Goal: Task Accomplishment & Management: Complete application form

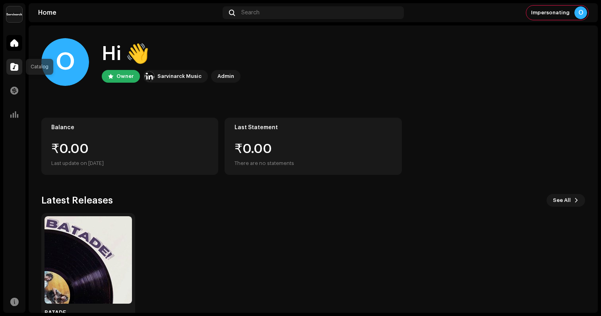
click at [14, 72] on div at bounding box center [14, 67] width 16 height 16
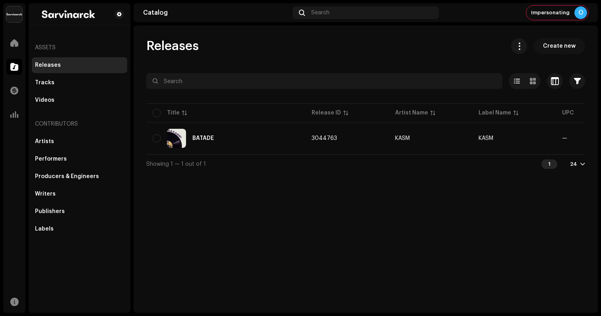
click at [558, 42] on span "Create new" at bounding box center [559, 46] width 33 height 16
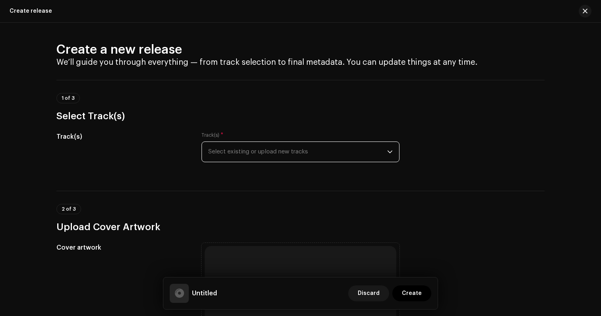
click at [288, 149] on span "Select existing or upload new tracks" at bounding box center [297, 152] width 179 height 20
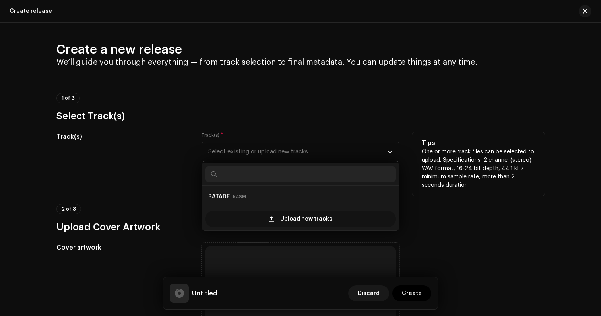
click at [263, 218] on div "Upload new tracks" at bounding box center [300, 219] width 191 height 16
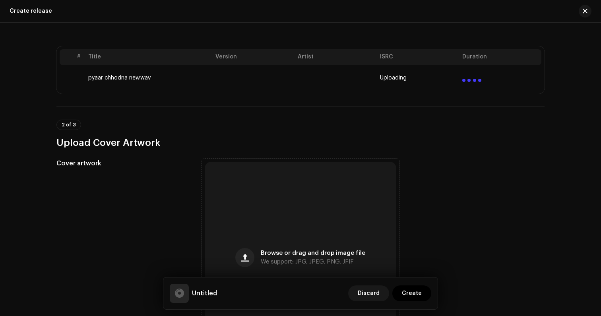
scroll to position [232, 0]
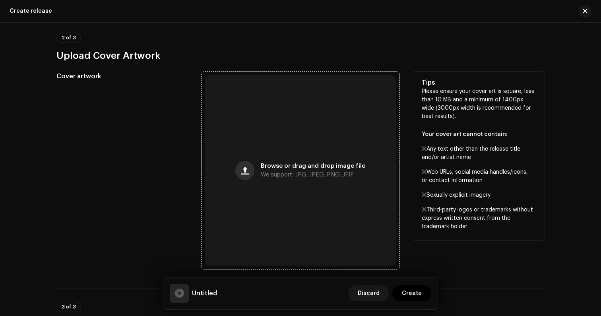
click at [245, 174] on span "button" at bounding box center [245, 170] width 8 height 6
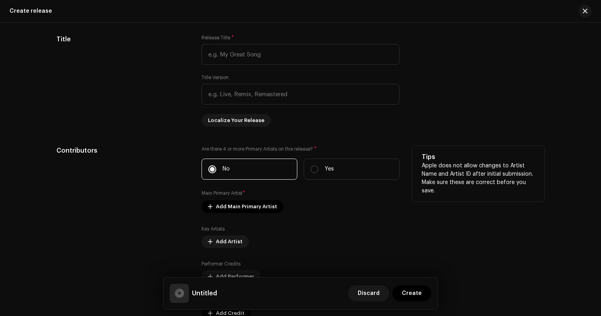
scroll to position [641, 0]
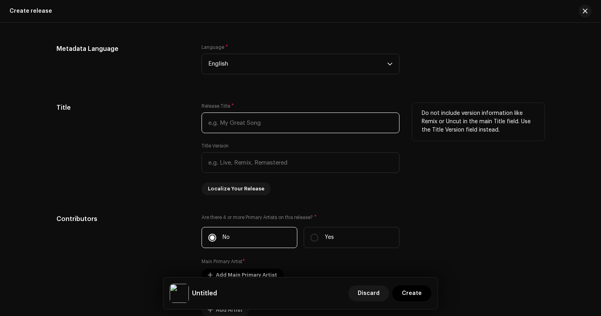
click at [262, 123] on input "text" at bounding box center [300, 122] width 198 height 21
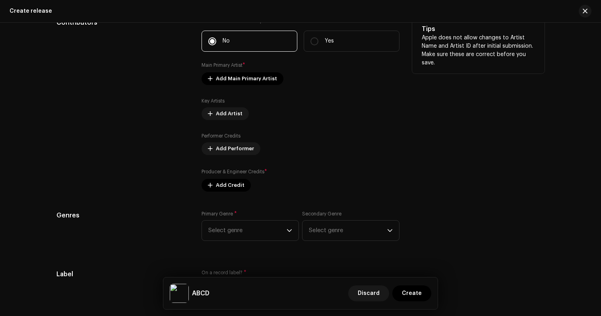
scroll to position [854, 0]
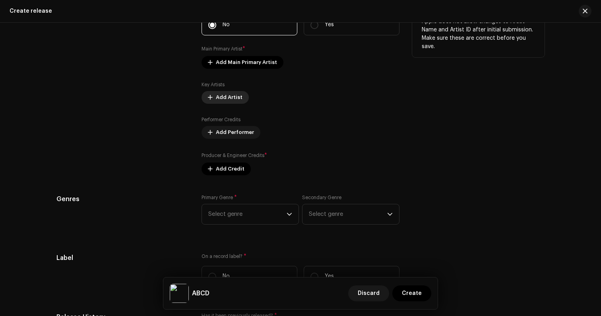
type input "ABCD"
click at [224, 100] on span "Add Artist" at bounding box center [229, 97] width 27 height 16
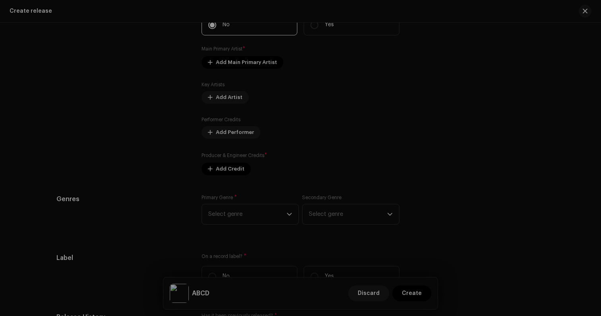
click at [238, 68] on div "Add Key Artist Role * Select role Cancel Add Artist" at bounding box center [300, 158] width 601 height 316
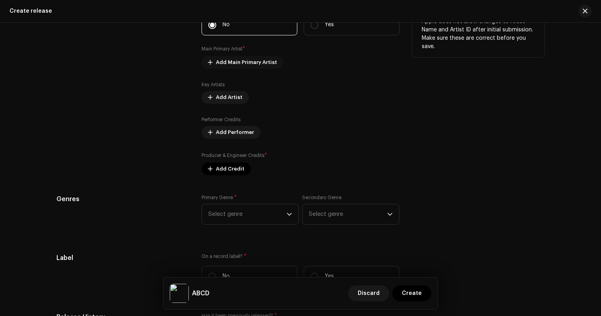
click at [245, 63] on span "Add Main Primary Artist" at bounding box center [246, 62] width 61 height 16
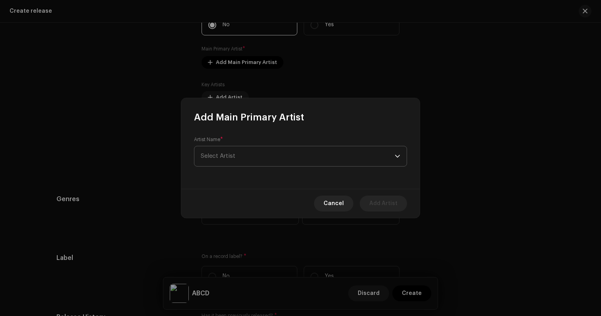
click at [268, 148] on span "Select Artist" at bounding box center [298, 156] width 194 height 20
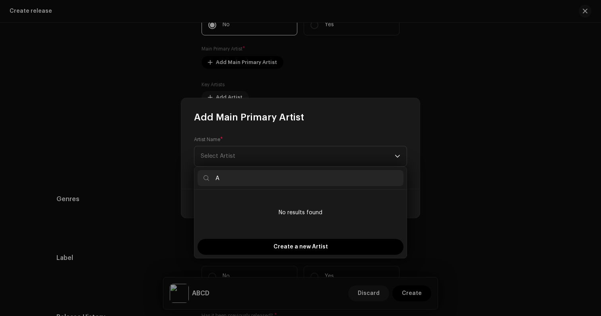
scroll to position [885, 0]
type input "Abcd"
click at [278, 244] on span "Create a new Artist" at bounding box center [300, 247] width 54 height 16
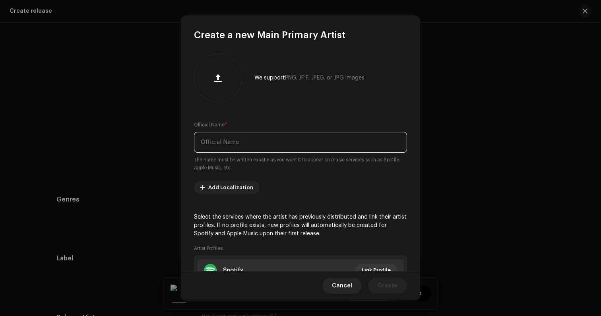
click at [282, 147] on input "text" at bounding box center [300, 142] width 213 height 21
paste input "Abcd"
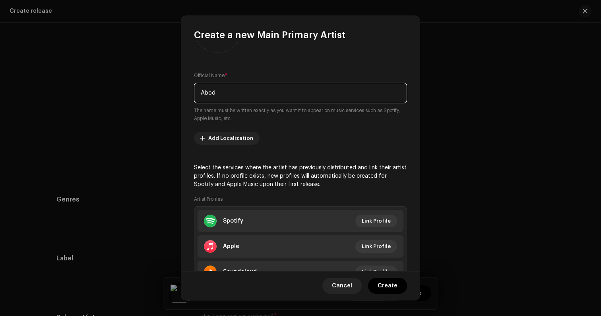
scroll to position [87, 0]
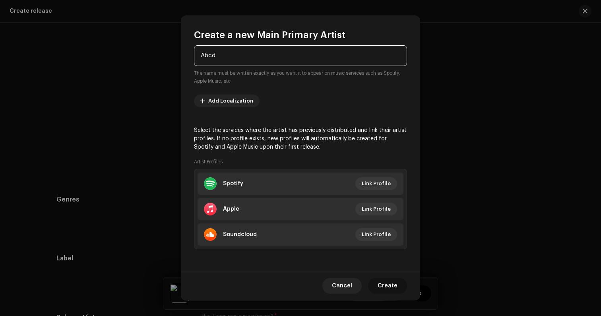
type input "Abcd"
click at [386, 280] on span "Create" at bounding box center [387, 286] width 20 height 16
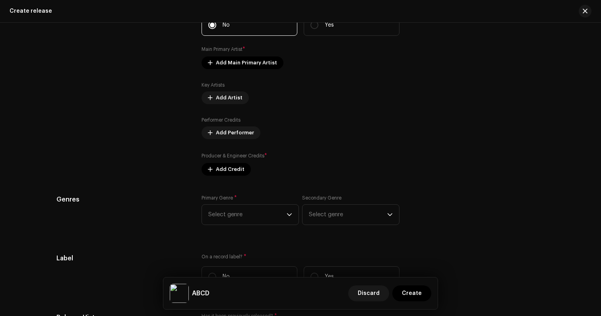
click at [231, 178] on div "Prefill release information from track metadata Compilation Is it a compilation…" at bounding box center [300, 144] width 488 height 850
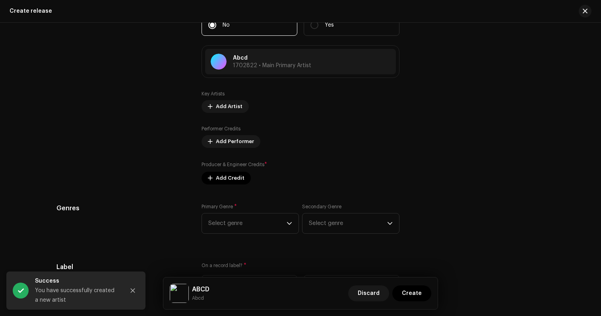
click at [230, 185] on div "Prefill release information from track metadata Compilation Is it a compilation…" at bounding box center [300, 148] width 488 height 859
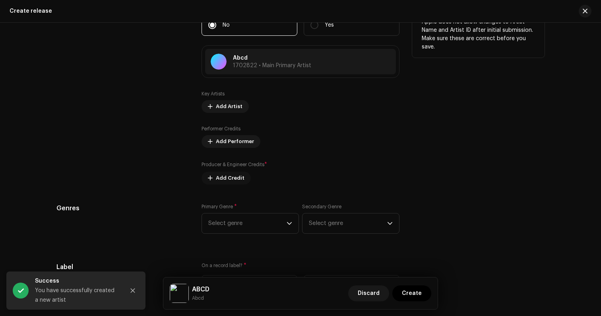
click at [226, 181] on span "Add Credit" at bounding box center [230, 178] width 29 height 16
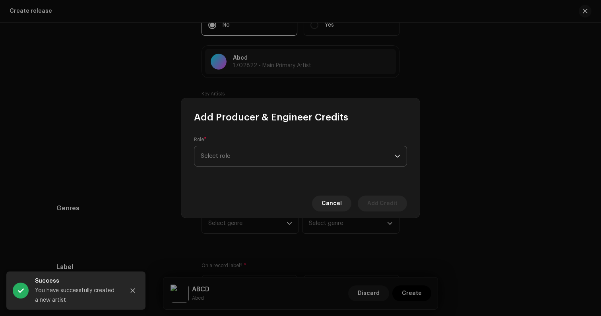
click at [275, 157] on span "Select role" at bounding box center [298, 156] width 194 height 20
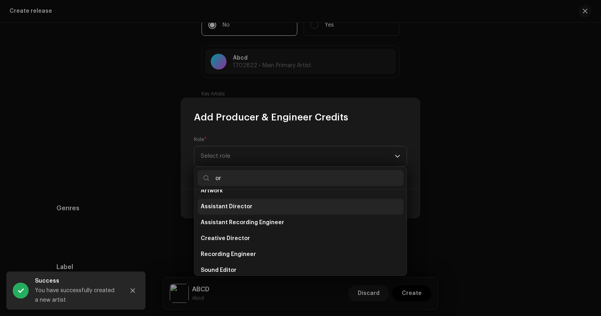
type input "o"
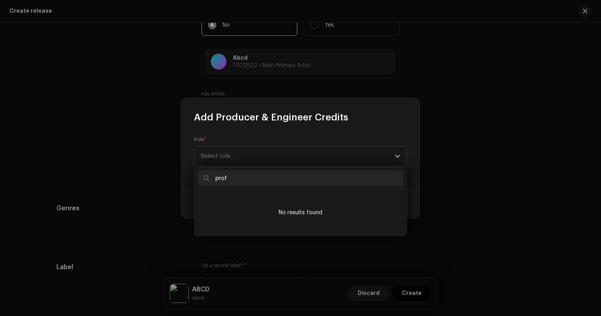
scroll to position [0, 0]
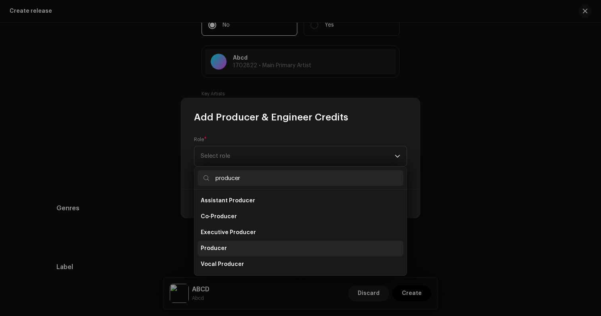
type input "producer"
click at [240, 252] on li "Producer" at bounding box center [300, 248] width 206 height 16
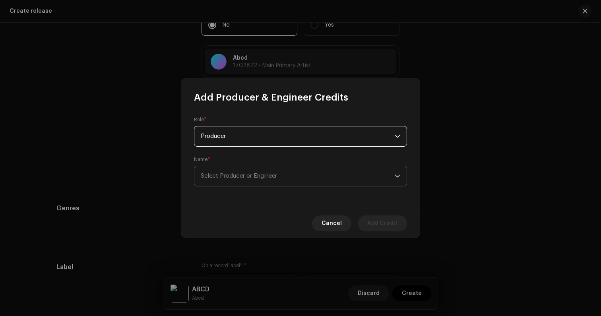
click at [285, 177] on span "Select Producer or Engineer" at bounding box center [298, 176] width 194 height 20
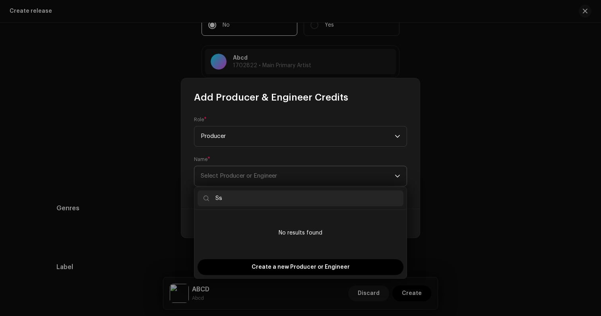
type input "S"
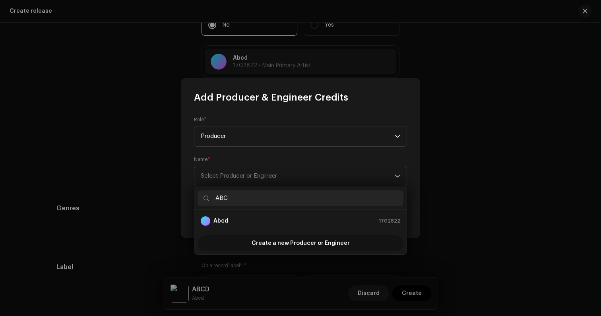
type input "ABC"
click at [337, 238] on span "Create a new Producer or Engineer" at bounding box center [300, 243] width 98 height 16
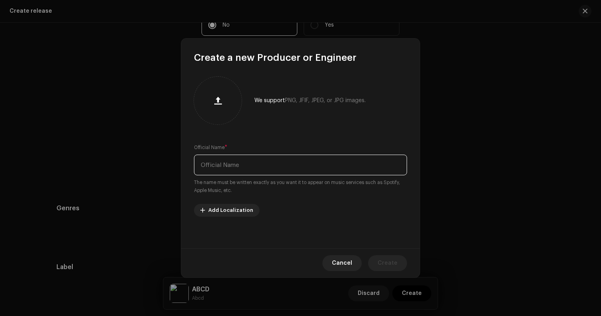
click at [344, 170] on input "text" at bounding box center [300, 165] width 213 height 21
type input "ABC"
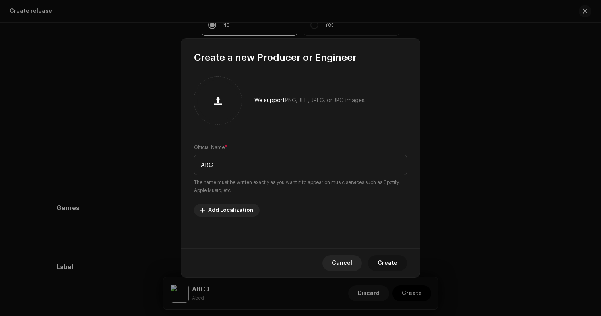
click at [402, 267] on button "Create" at bounding box center [387, 263] width 39 height 16
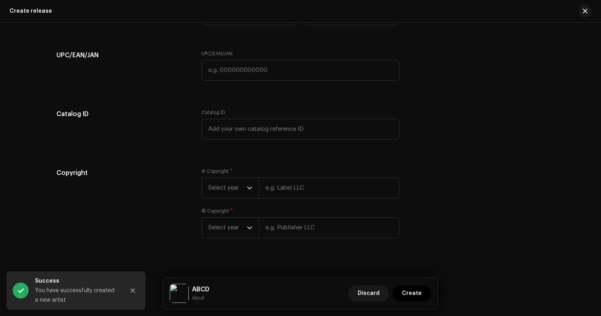
scroll to position [1259, 0]
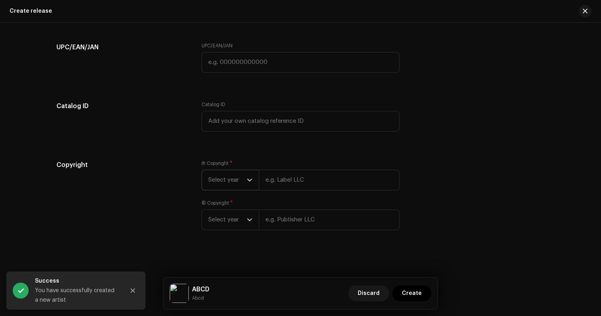
click at [233, 186] on span "Select year" at bounding box center [227, 180] width 39 height 20
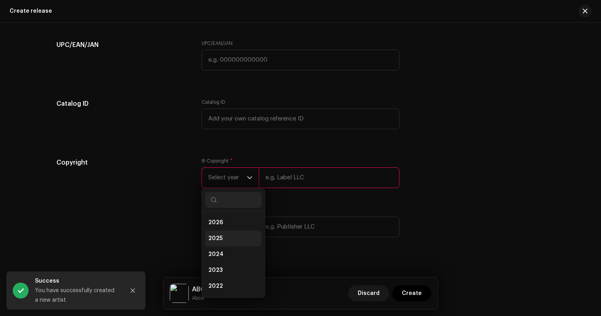
click at [228, 245] on li "2025" at bounding box center [233, 238] width 56 height 16
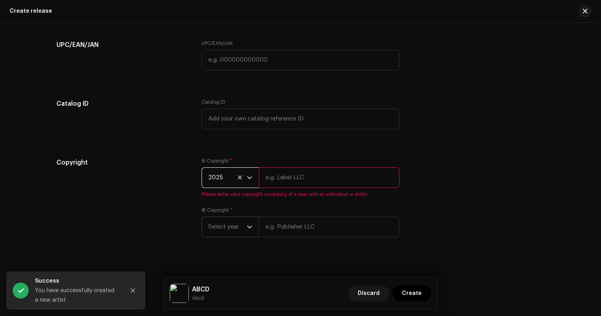
click at [228, 235] on span "Select year" at bounding box center [227, 227] width 39 height 20
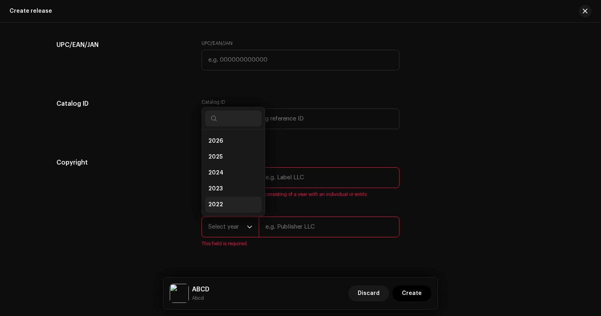
scroll to position [13, 0]
click at [230, 160] on li "2024" at bounding box center [233, 160] width 56 height 16
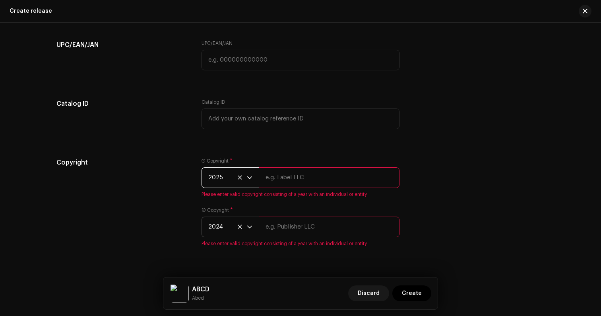
click at [230, 184] on span "2025" at bounding box center [227, 178] width 39 height 20
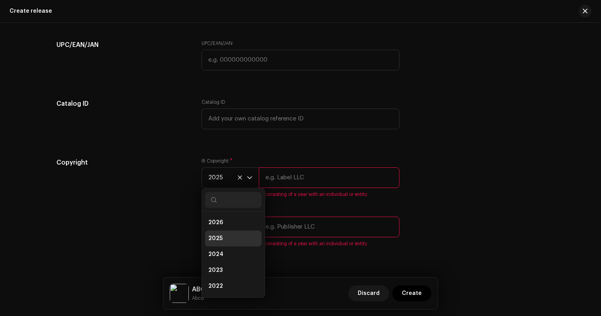
scroll to position [3, 0]
click at [224, 232] on li "2025" at bounding box center [233, 235] width 56 height 16
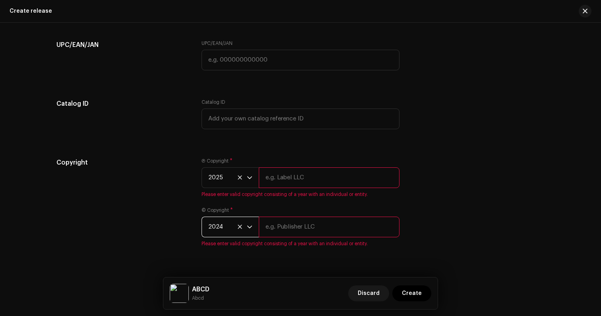
click at [224, 233] on span "2024" at bounding box center [227, 227] width 39 height 20
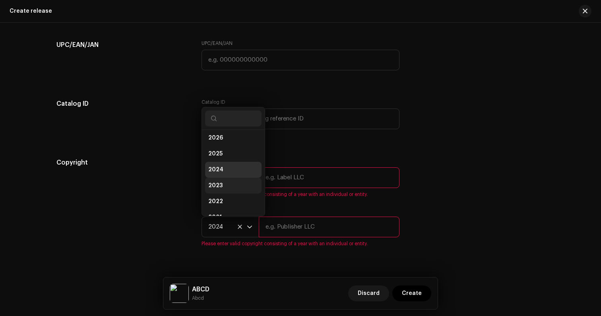
scroll to position [13, 0]
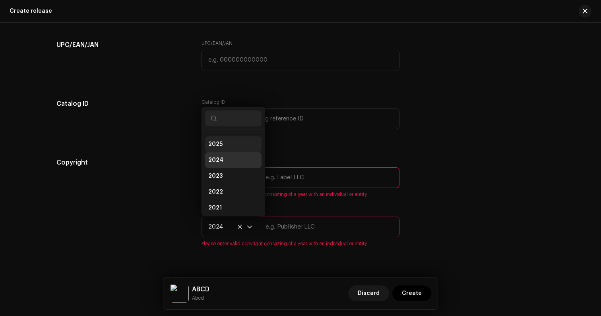
click at [230, 148] on li "2025" at bounding box center [233, 144] width 56 height 16
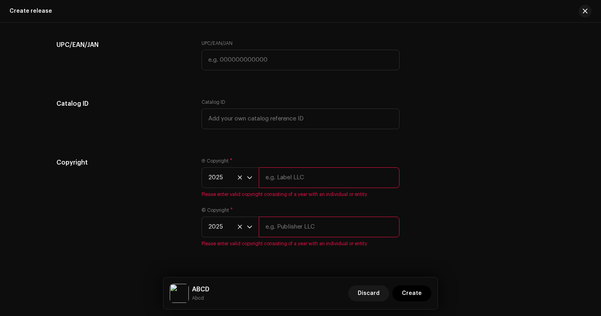
click at [296, 177] on input "text" at bounding box center [329, 177] width 141 height 21
type input "abcd"
click at [304, 215] on div "© Copyright * 2025 Please enter valid copyright consisting of a year with an in…" at bounding box center [300, 227] width 198 height 40
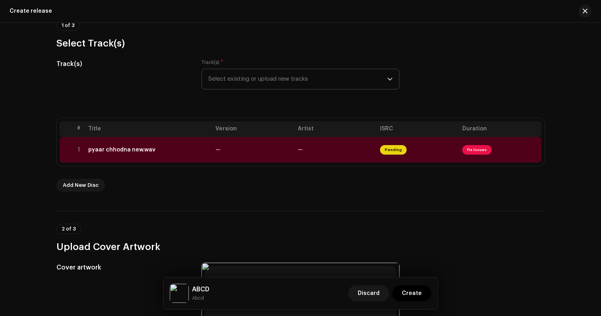
scroll to position [43, 0]
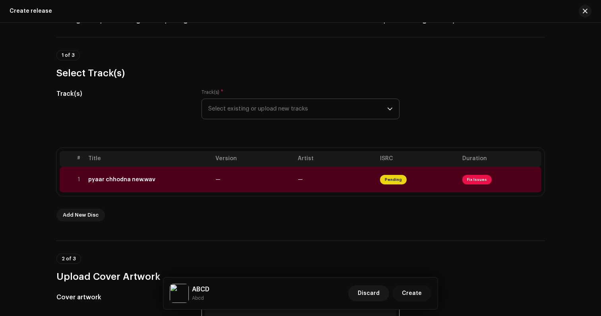
type input "abcd"
click at [410, 294] on span "Create" at bounding box center [412, 293] width 20 height 16
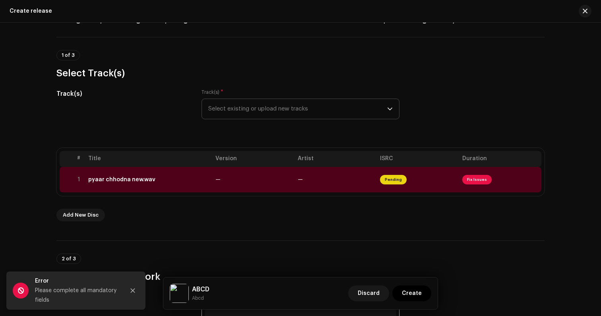
click at [339, 201] on div "# Title Version Artist ISRC Duration 1 pyaar chhodna new.wav — — Pending Fix Is…" at bounding box center [300, 184] width 488 height 73
click at [334, 191] on td "—" at bounding box center [335, 179] width 82 height 25
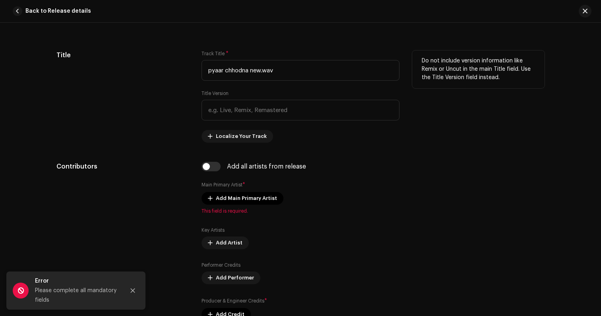
scroll to position [366, 0]
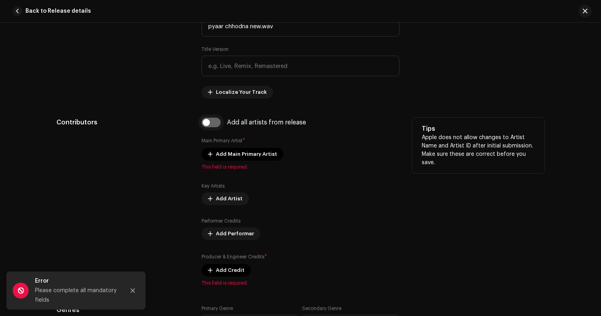
click at [211, 121] on input "checkbox" at bounding box center [210, 123] width 19 height 10
checkbox input "true"
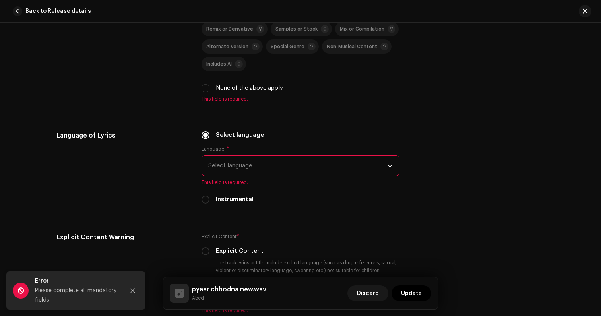
scroll to position [1140, 0]
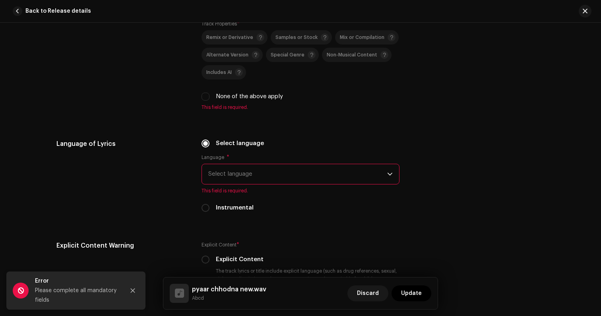
click at [221, 98] on label "None of the above apply" at bounding box center [249, 96] width 67 height 9
click at [209, 98] on input "None of the above apply" at bounding box center [205, 97] width 8 height 8
checkbox input "true"
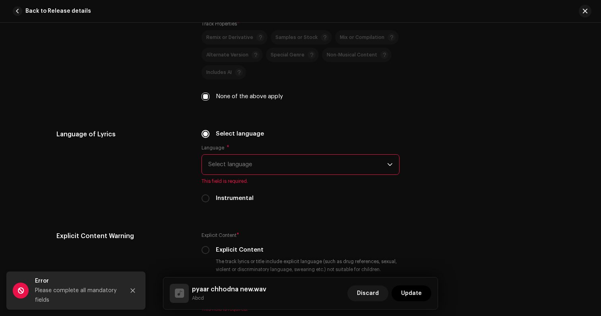
click at [232, 167] on span "Select language" at bounding box center [297, 165] width 179 height 20
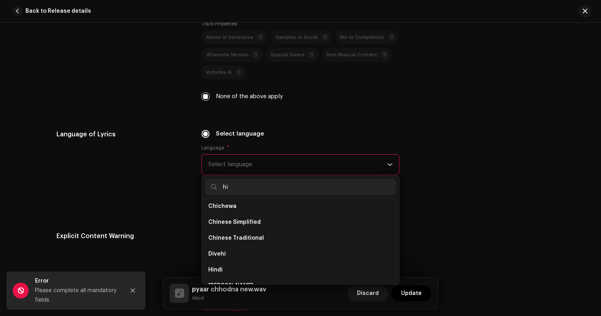
scroll to position [0, 0]
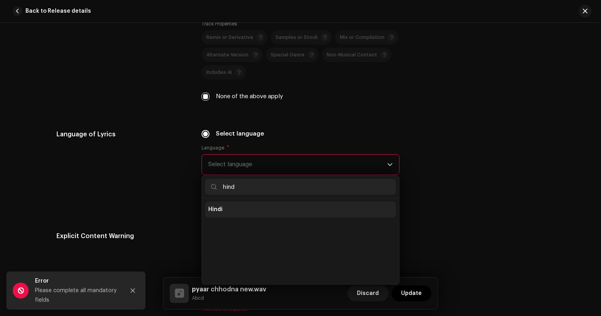
type input "hind"
click at [230, 216] on li "Hindi" at bounding box center [300, 209] width 191 height 16
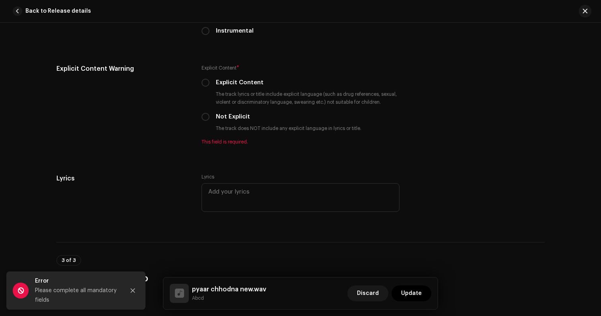
scroll to position [1332, 0]
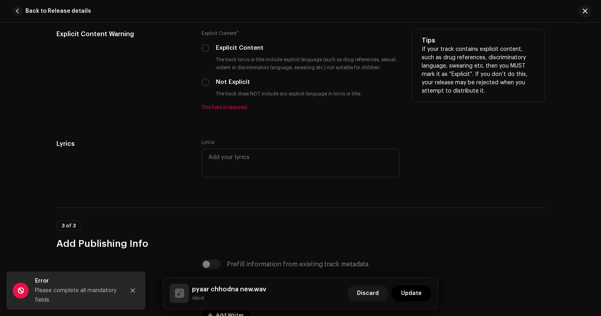
click at [232, 95] on small "The track does NOT include any explicit language in lyrics or title." at bounding box center [288, 94] width 149 height 8
click at [223, 87] on label "Not Explicit" at bounding box center [233, 82] width 34 height 9
click at [209, 86] on input "Not Explicit" at bounding box center [205, 82] width 8 height 8
radio input "true"
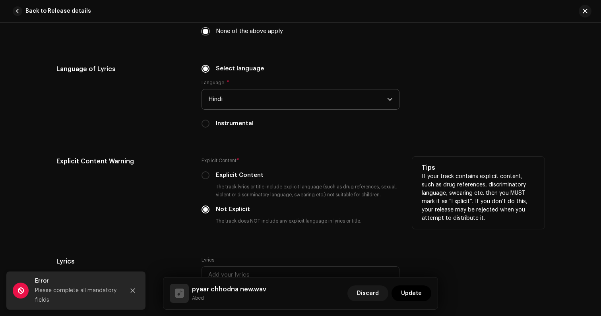
scroll to position [1469, 0]
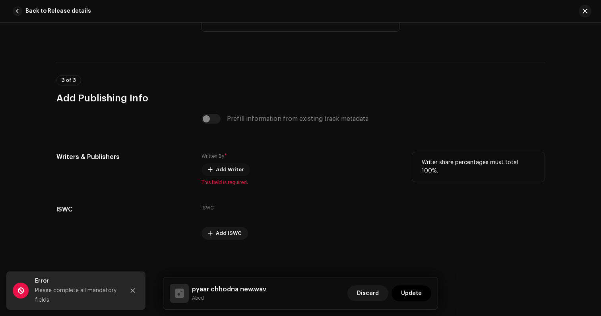
click at [218, 170] on span "Add Writer" at bounding box center [230, 170] width 28 height 16
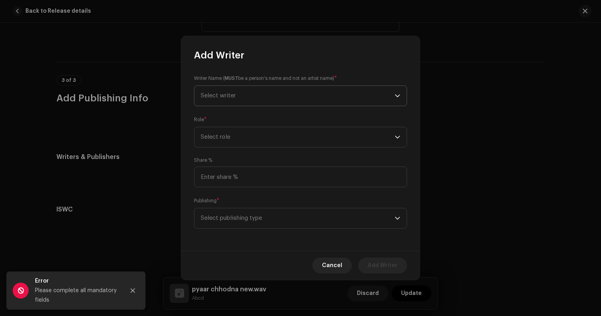
click at [243, 102] on span "Select writer" at bounding box center [298, 96] width 194 height 20
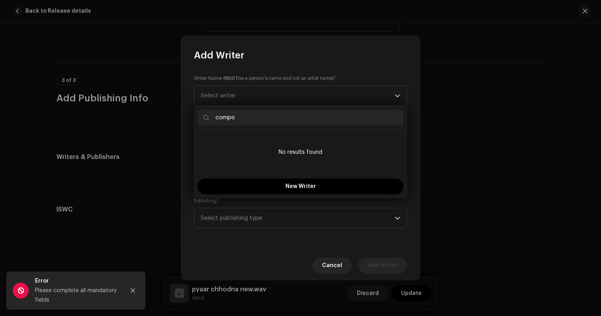
type input "compo"
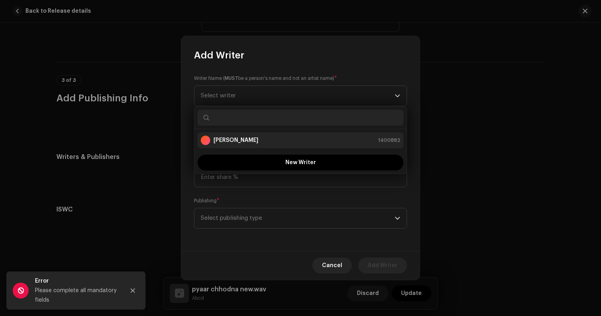
click at [289, 140] on div "[PERSON_NAME] 1400882" at bounding box center [300, 140] width 199 height 10
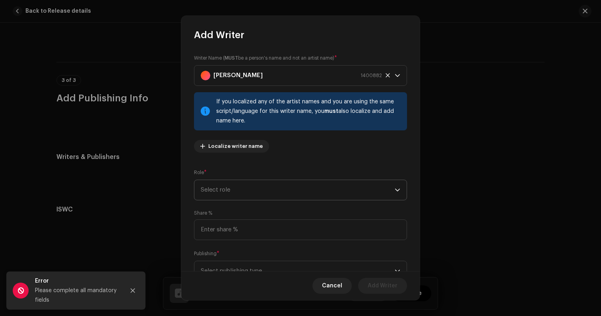
click at [273, 193] on span "Select role" at bounding box center [298, 190] width 194 height 20
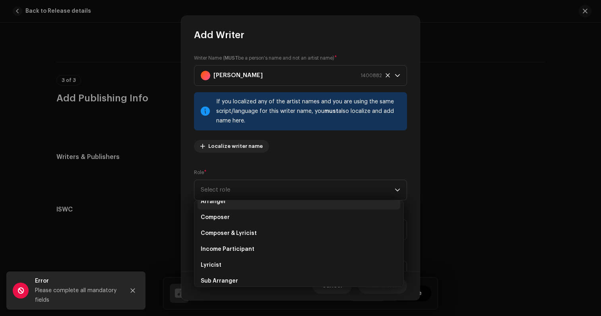
scroll to position [25, 0]
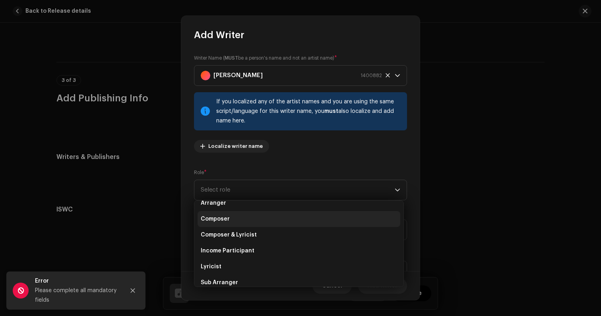
click at [256, 219] on li "Composer" at bounding box center [298, 219] width 203 height 16
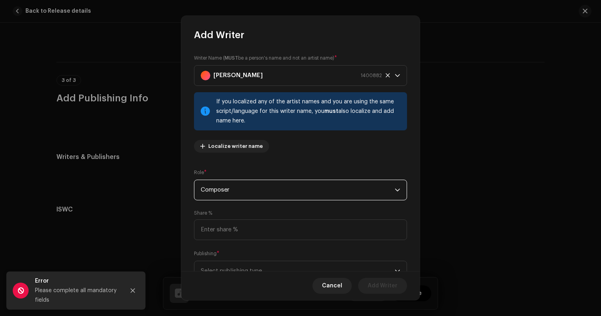
click at [268, 191] on span "Composer" at bounding box center [298, 190] width 194 height 20
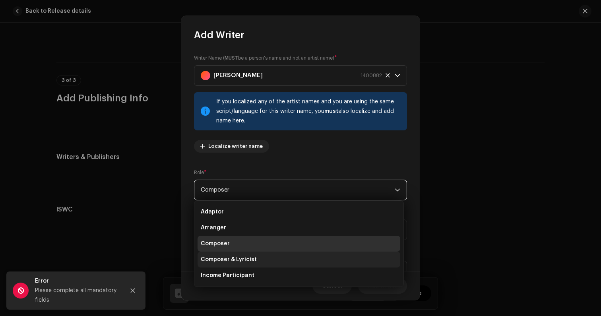
click at [246, 262] on span "Composer & Lyricist" at bounding box center [229, 259] width 56 height 8
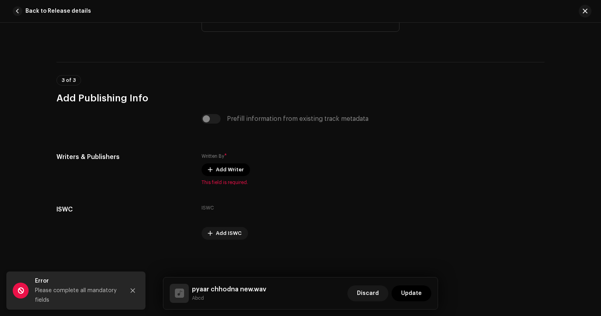
click at [239, 302] on div "Add Writer Writer Name ( MUST be a person's name and not an artist name) * [PER…" at bounding box center [300, 158] width 601 height 316
click at [132, 289] on icon "Close" at bounding box center [133, 291] width 6 height 6
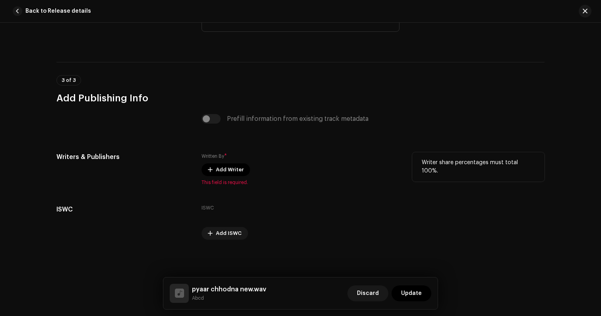
click at [216, 176] on div "Written By * Add Writer This field is required." at bounding box center [300, 168] width 198 height 33
click at [216, 170] on span "Add Writer" at bounding box center [230, 170] width 28 height 16
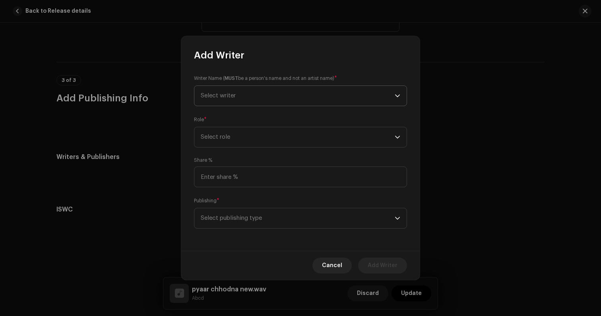
click at [255, 93] on span "Select writer" at bounding box center [298, 96] width 194 height 20
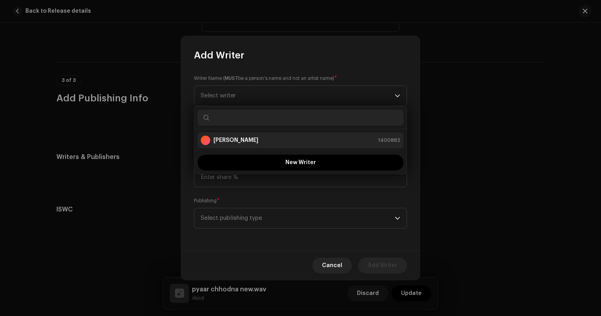
click at [244, 135] on li "[PERSON_NAME] 1400882" at bounding box center [300, 140] width 206 height 16
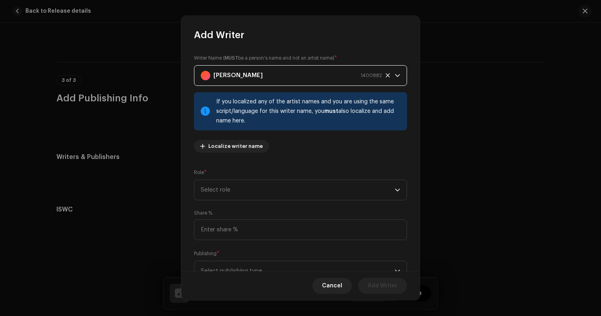
click at [233, 178] on div "Role * Select role" at bounding box center [300, 184] width 213 height 32
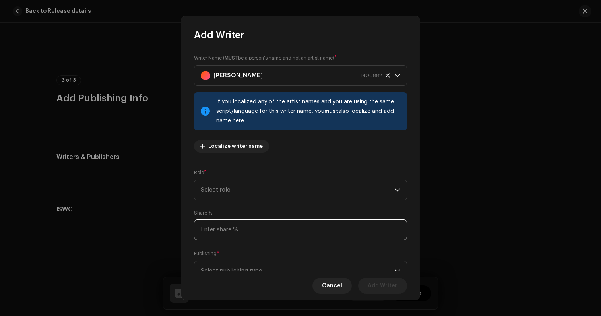
click at [228, 223] on input at bounding box center [300, 229] width 213 height 21
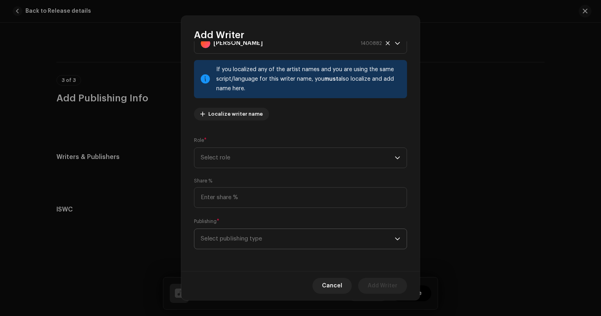
click at [228, 244] on span "Select publishing type" at bounding box center [298, 239] width 194 height 20
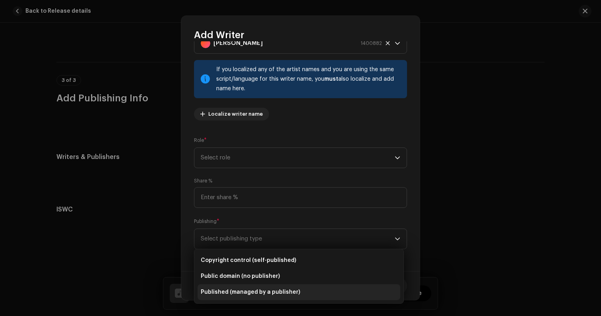
click at [222, 291] on span "Published (managed by a publisher)" at bounding box center [250, 292] width 99 height 8
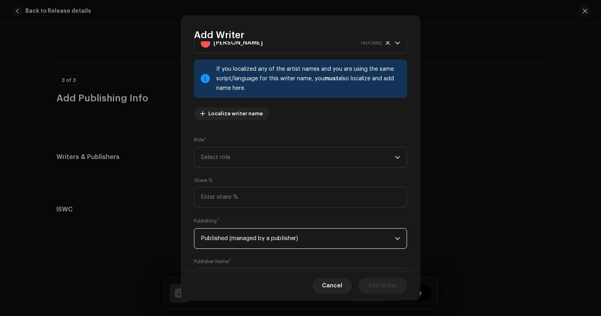
scroll to position [72, 0]
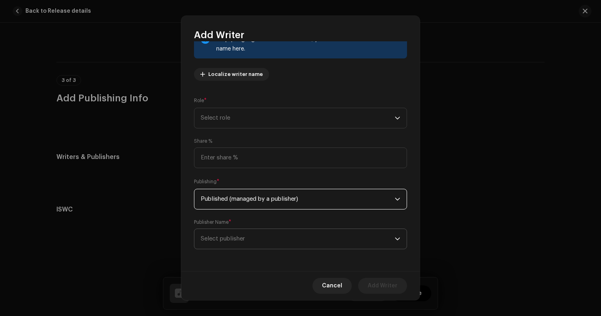
click at [228, 235] on span "Select publisher" at bounding box center [298, 239] width 194 height 20
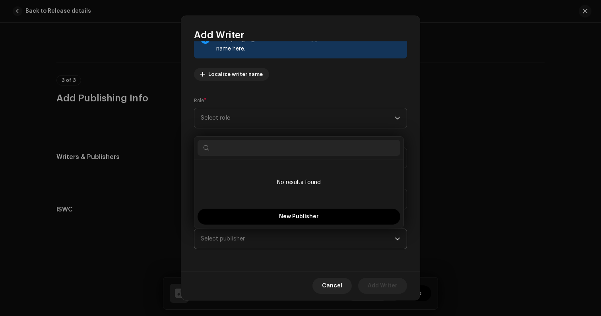
click at [253, 240] on span "Select publisher" at bounding box center [298, 239] width 194 height 20
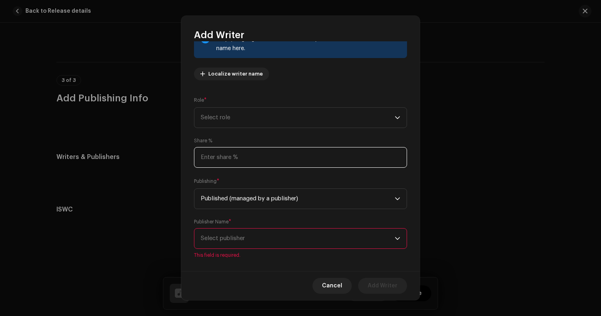
click at [262, 159] on input at bounding box center [300, 157] width 213 height 21
type input "100.00"
click at [231, 246] on span "Select publisher" at bounding box center [298, 238] width 194 height 20
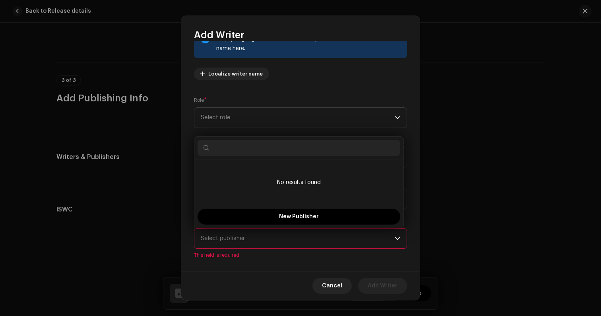
type input "w"
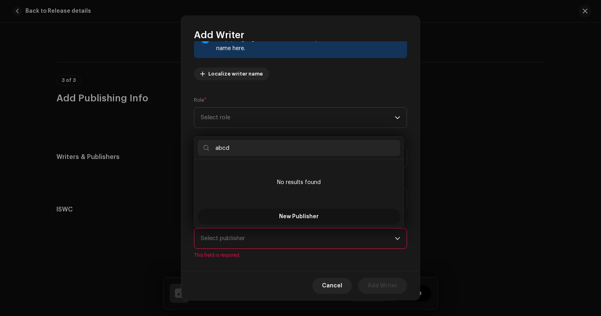
type input "abcd"
click at [302, 217] on span "New Publisher" at bounding box center [299, 217] width 40 height 6
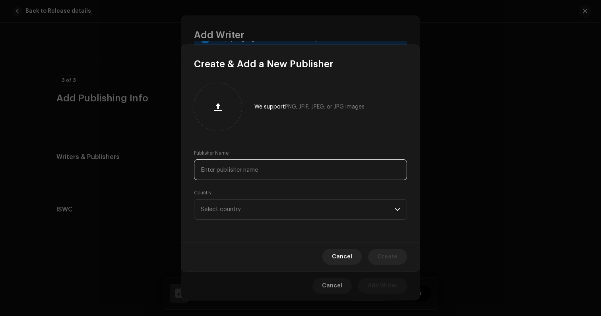
click at [291, 165] on input "text" at bounding box center [300, 169] width 213 height 21
type input "abcd"
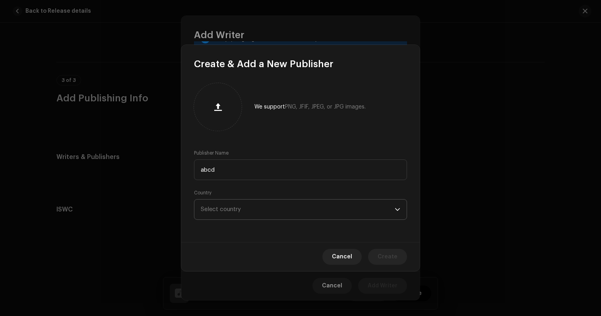
click at [297, 205] on span "Select country" at bounding box center [298, 209] width 194 height 20
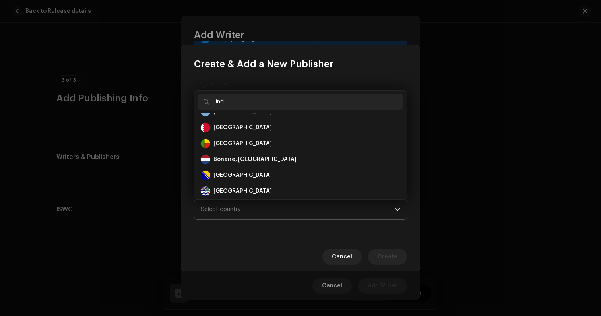
scroll to position [0, 0]
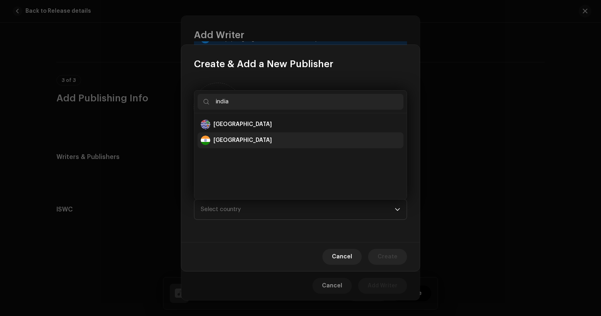
type input "india"
click at [298, 148] on li "[GEOGRAPHIC_DATA]" at bounding box center [300, 140] width 206 height 16
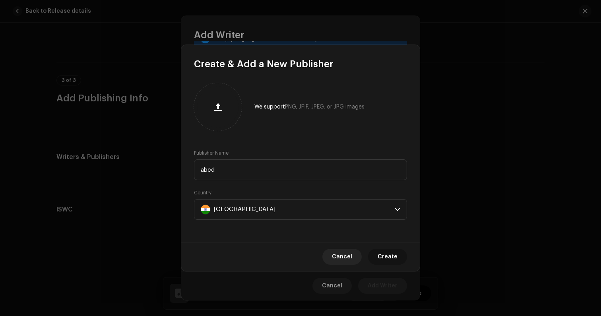
click at [387, 256] on span "Create" at bounding box center [387, 257] width 20 height 16
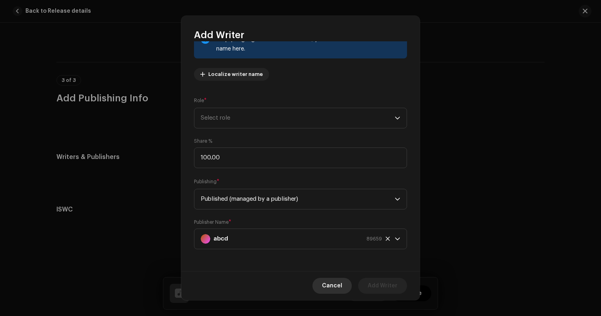
click at [340, 288] on span "Cancel" at bounding box center [332, 286] width 20 height 16
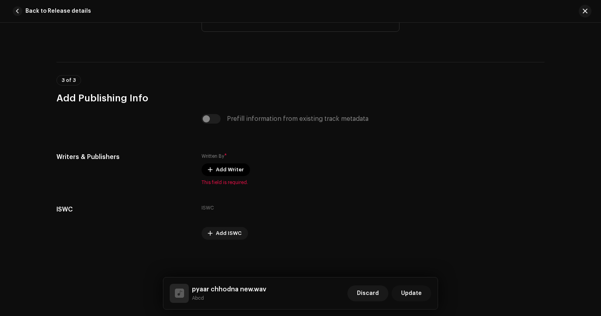
click at [416, 296] on span "Update" at bounding box center [411, 293] width 21 height 16
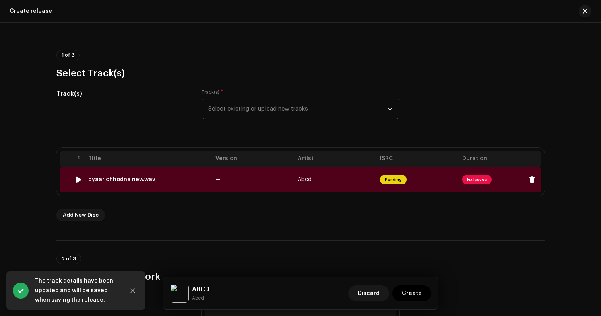
click at [296, 189] on td "Abcd" at bounding box center [335, 179] width 82 height 25
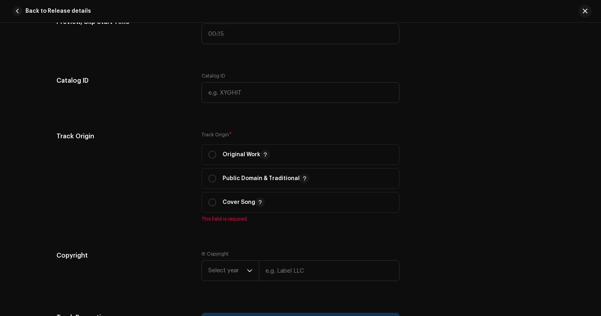
scroll to position [771, 0]
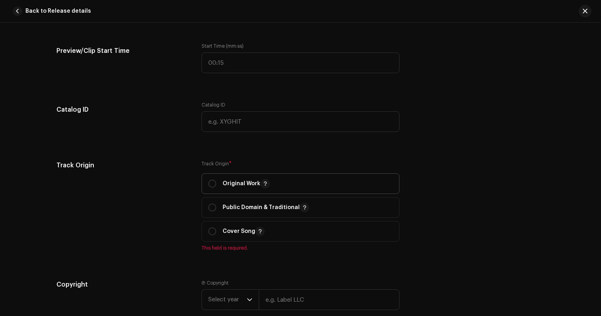
click at [291, 180] on span "Original Work" at bounding box center [300, 184] width 184 height 20
radio input "true"
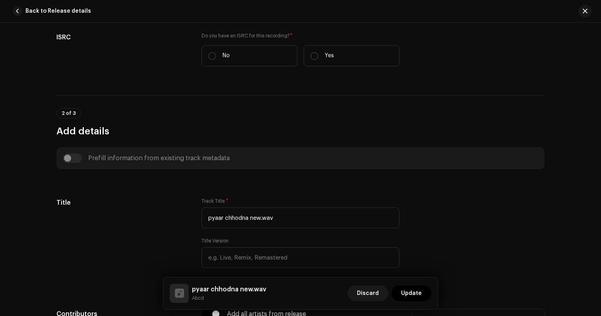
scroll to position [145, 0]
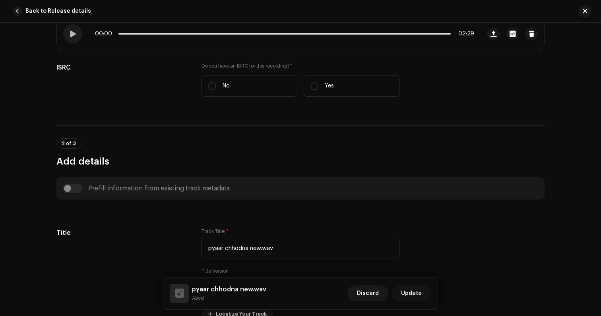
click at [423, 293] on button "Update" at bounding box center [411, 293] width 40 height 16
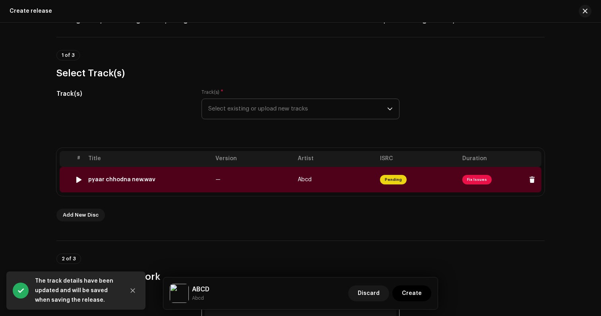
click at [212, 187] on td "—" at bounding box center [253, 179] width 82 height 25
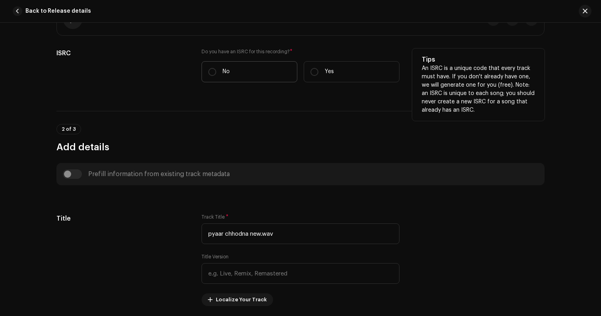
click at [255, 73] on label "No" at bounding box center [249, 71] width 96 height 21
click at [216, 73] on input "No" at bounding box center [212, 72] width 8 height 8
radio input "true"
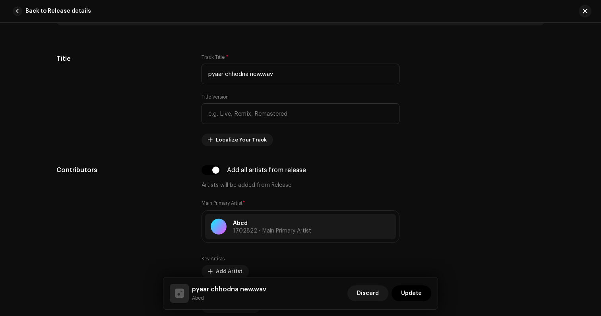
scroll to position [378, 0]
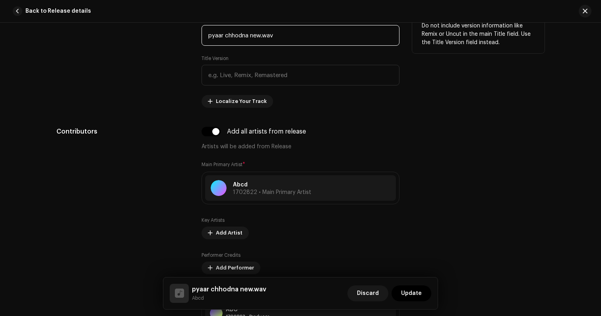
click at [254, 41] on input "pyaar chhodna new.wav" at bounding box center [300, 35] width 198 height 21
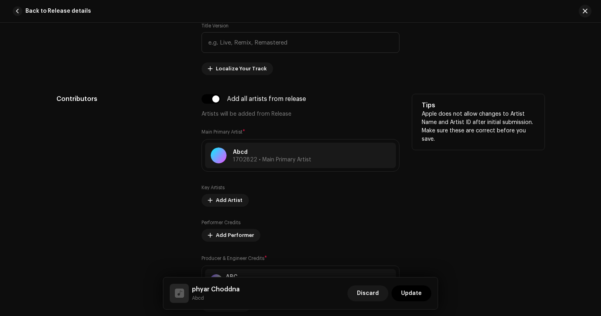
scroll to position [307, 0]
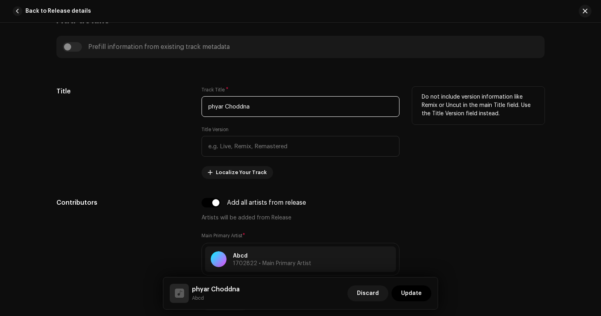
click at [269, 101] on input "phyar Choddna" at bounding box center [300, 106] width 198 height 21
type input "P"
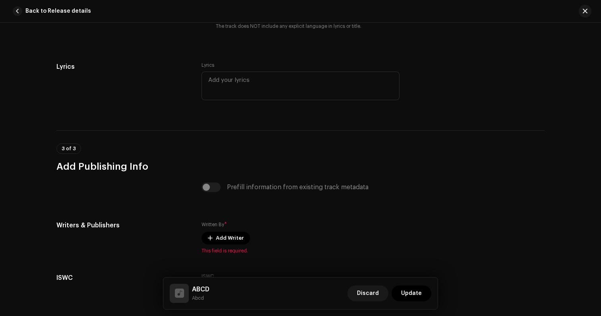
scroll to position [1481, 0]
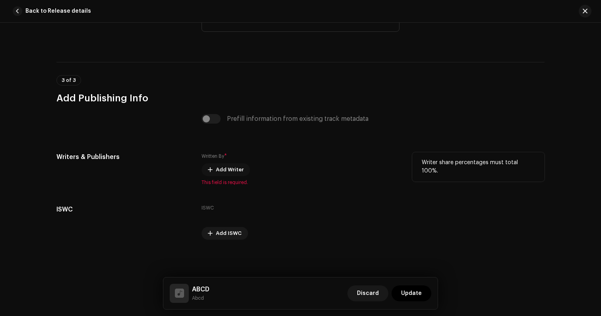
type input "ABCD"
click at [232, 164] on span "Add Writer" at bounding box center [230, 170] width 28 height 16
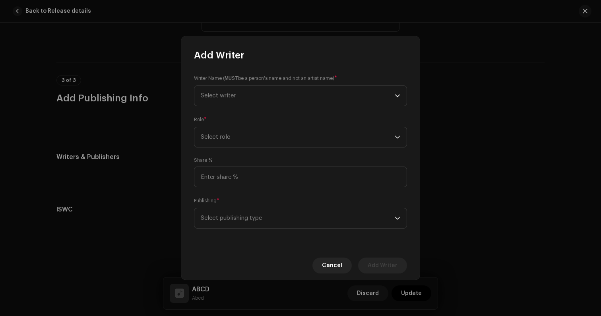
click at [247, 106] on div "Writer Name ( MUST be a person's name and not an artist name) * Select writer R…" at bounding box center [300, 156] width 238 height 189
click at [235, 107] on div "Writer Name ( MUST be a person's name and not an artist name) * Select writer R…" at bounding box center [300, 156] width 238 height 189
click at [239, 95] on span "Select writer" at bounding box center [298, 96] width 194 height 20
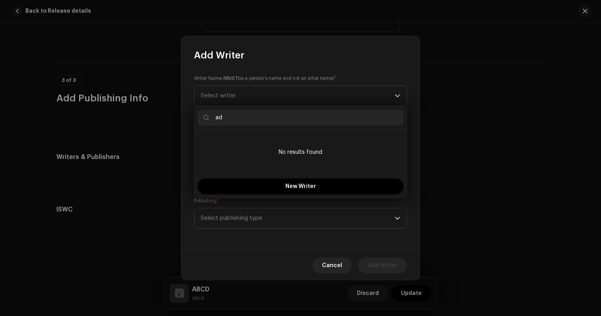
type input "a"
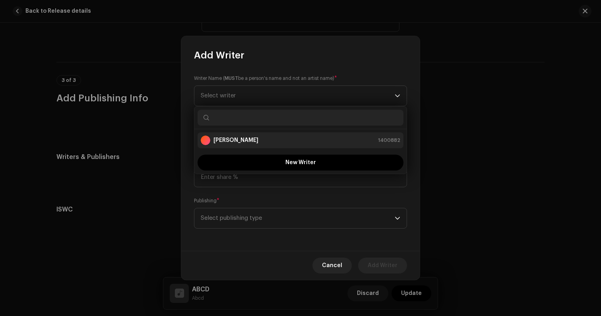
click at [245, 138] on strong "[PERSON_NAME]" at bounding box center [235, 140] width 45 height 8
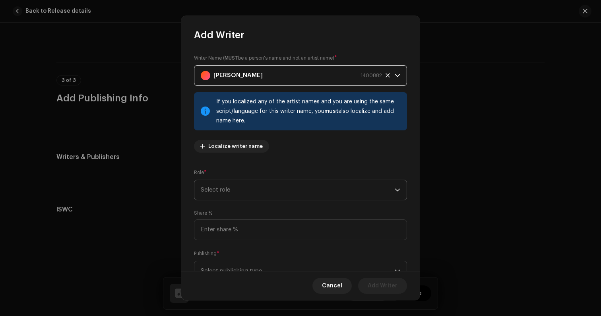
click at [241, 186] on span "Select role" at bounding box center [298, 190] width 194 height 20
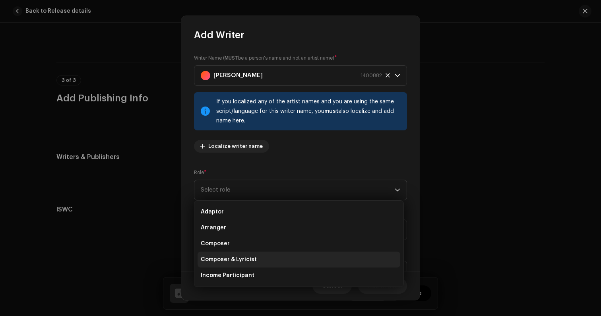
click at [236, 255] on span "Composer & Lyricist" at bounding box center [229, 259] width 56 height 8
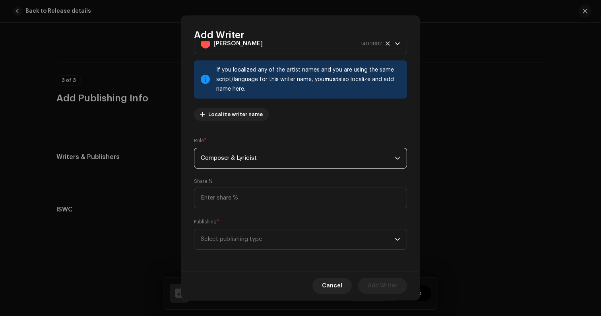
scroll to position [33, 0]
click at [245, 240] on span "Select publishing type" at bounding box center [298, 239] width 194 height 20
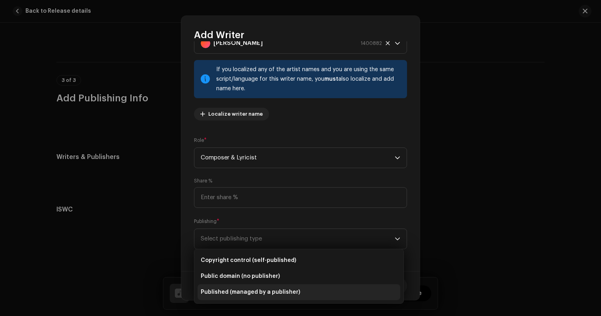
click at [243, 293] on span "Published (managed by a publisher)" at bounding box center [250, 292] width 99 height 8
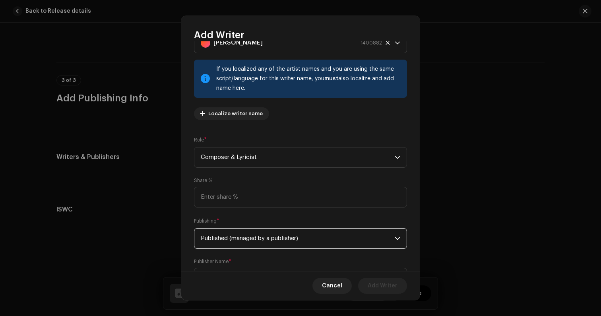
scroll to position [72, 0]
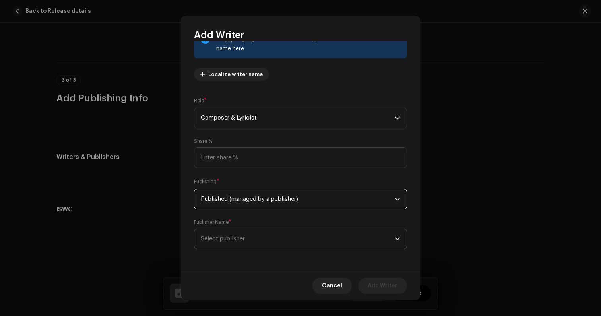
click at [249, 242] on span "Select publisher" at bounding box center [298, 239] width 194 height 20
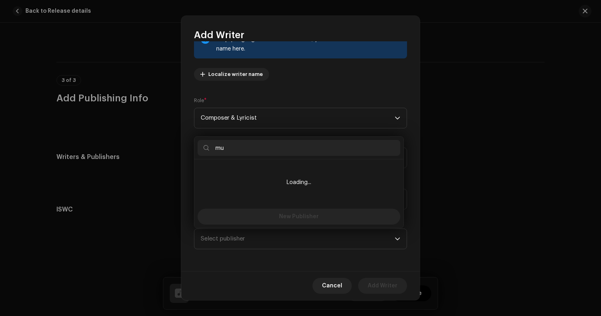
type input "m"
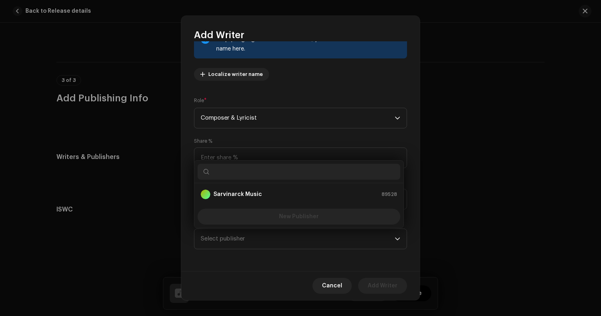
type input "c"
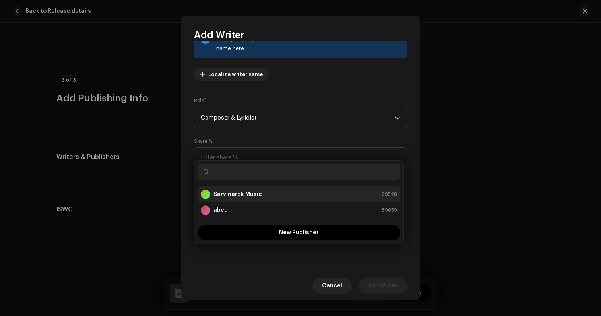
click at [297, 191] on div "Sarvinarck Music 89528" at bounding box center [299, 194] width 196 height 10
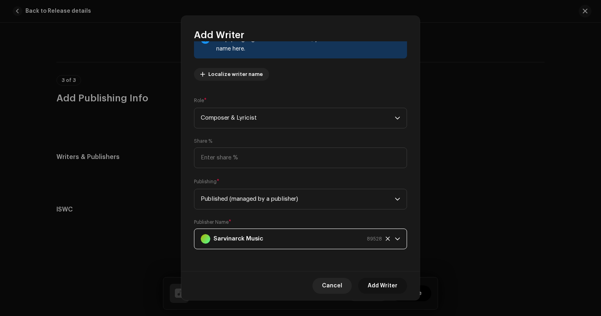
click at [377, 292] on span "Add Writer" at bounding box center [382, 286] width 30 height 16
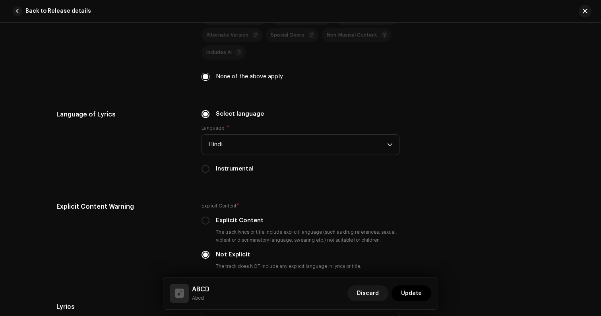
scroll to position [1081, 0]
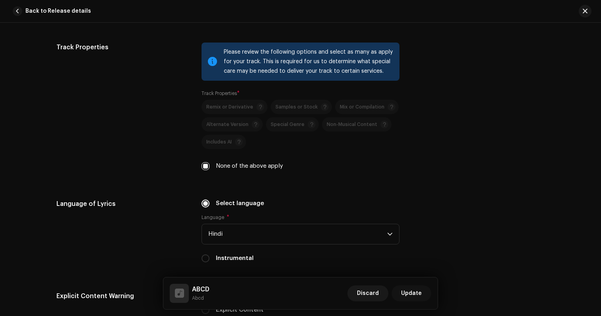
click at [415, 299] on span "Update" at bounding box center [411, 293] width 21 height 16
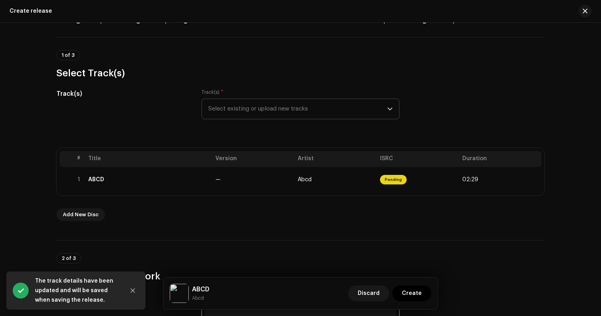
click at [420, 303] on div "ABCD Abcd Discard Create" at bounding box center [300, 293] width 274 height 32
click at [420, 296] on span "Create" at bounding box center [412, 293] width 20 height 16
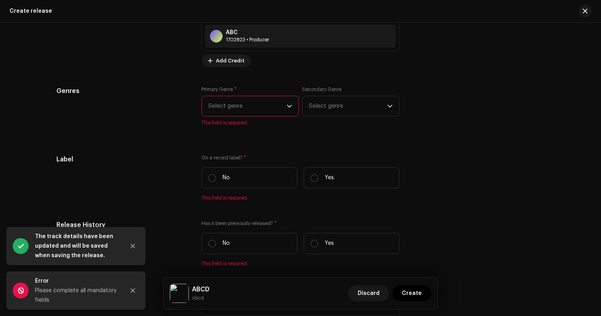
scroll to position [1091, 0]
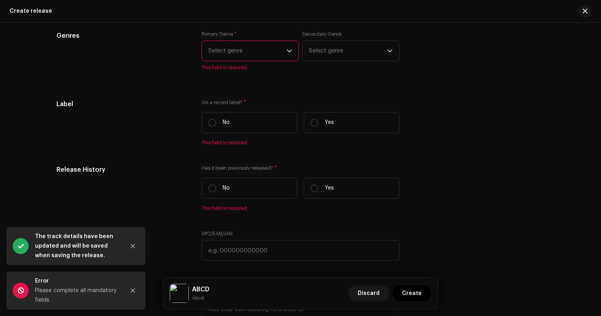
click at [275, 48] on span "Select genre" at bounding box center [247, 51] width 78 height 20
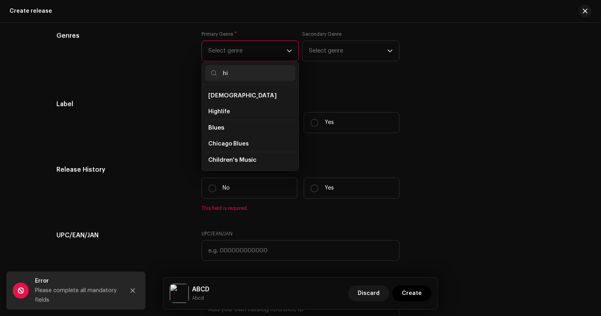
type input "h"
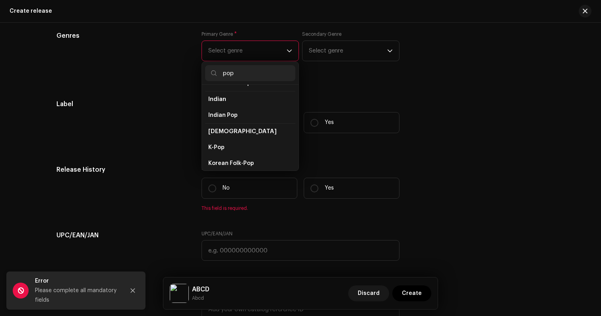
scroll to position [183, 0]
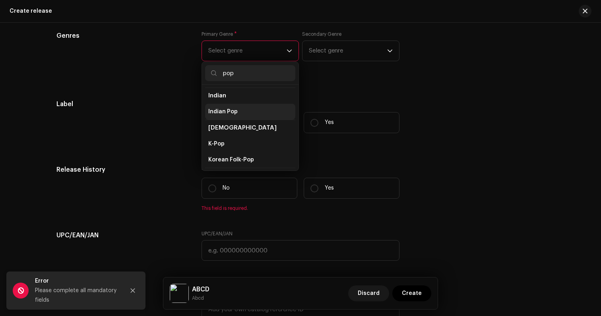
type input "pop"
click at [255, 108] on li "Indian Pop" at bounding box center [250, 112] width 90 height 16
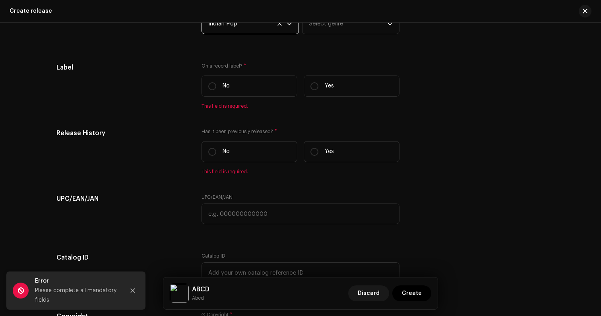
scroll to position [1161, 0]
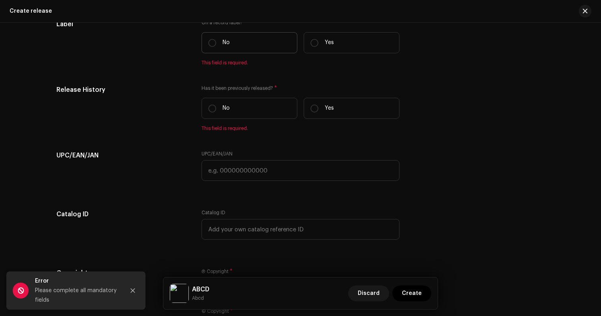
click at [270, 46] on label "No" at bounding box center [249, 42] width 96 height 21
click at [216, 46] on input "No" at bounding box center [212, 43] width 8 height 8
radio input "true"
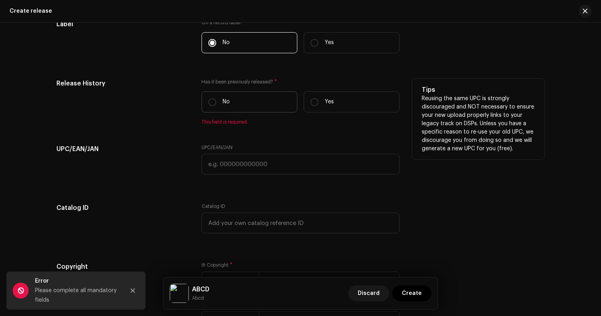
click at [263, 109] on label "No" at bounding box center [249, 101] width 96 height 21
click at [216, 106] on input "No" at bounding box center [212, 102] width 8 height 8
radio input "true"
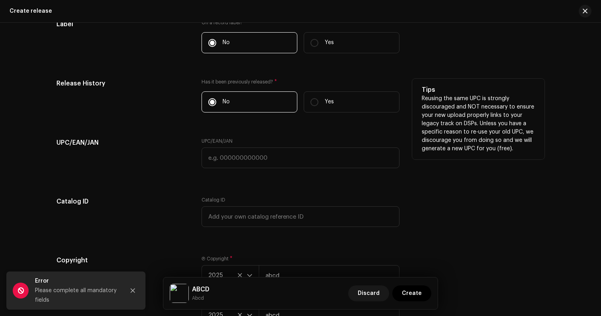
scroll to position [1259, 0]
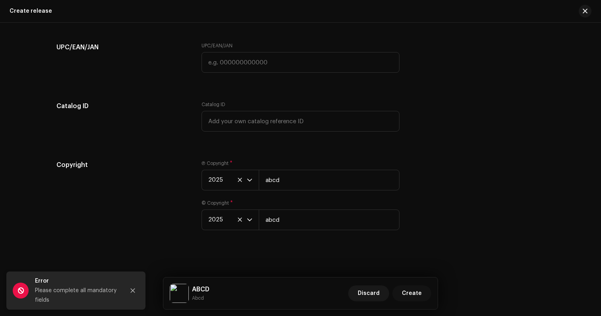
click at [415, 289] on span "Create" at bounding box center [412, 293] width 20 height 16
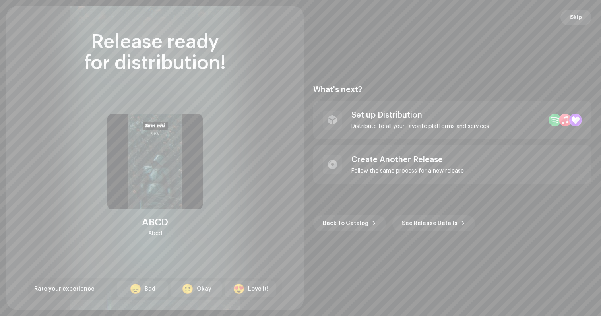
click at [580, 22] on span "Skip" at bounding box center [576, 18] width 12 height 16
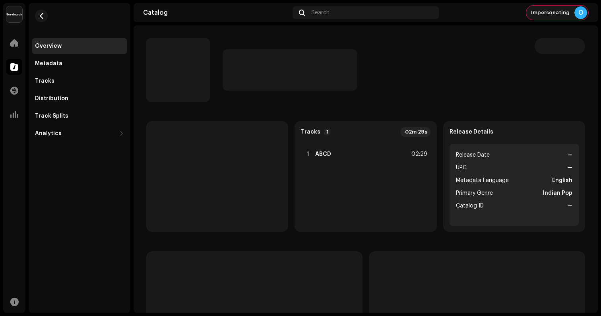
click at [544, 14] on span "Impersonating" at bounding box center [550, 13] width 39 height 6
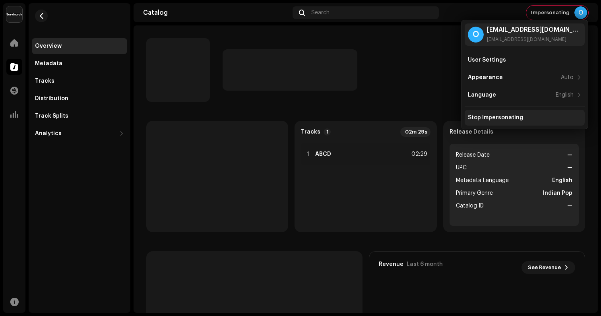
click at [500, 120] on div "Stop Impersonating" at bounding box center [495, 117] width 55 height 6
